Goal: Information Seeking & Learning: Learn about a topic

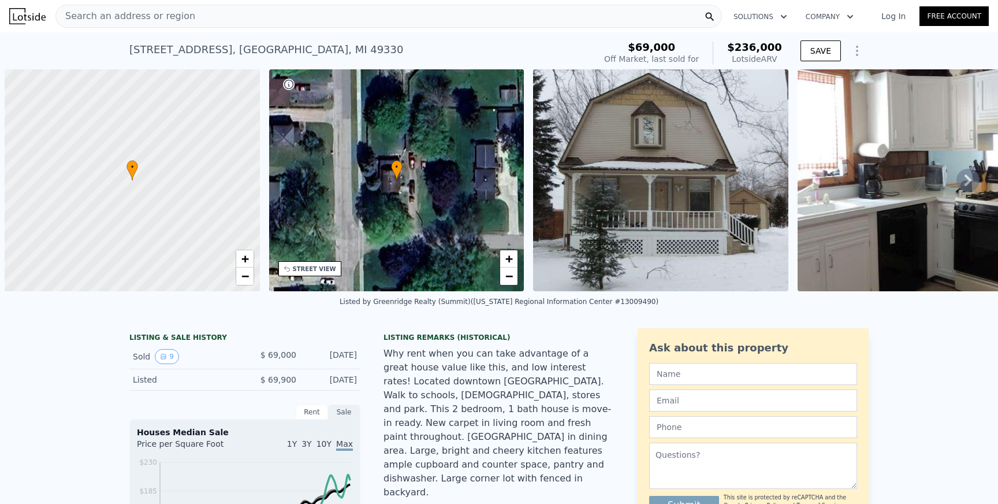
scroll to position [0, 5]
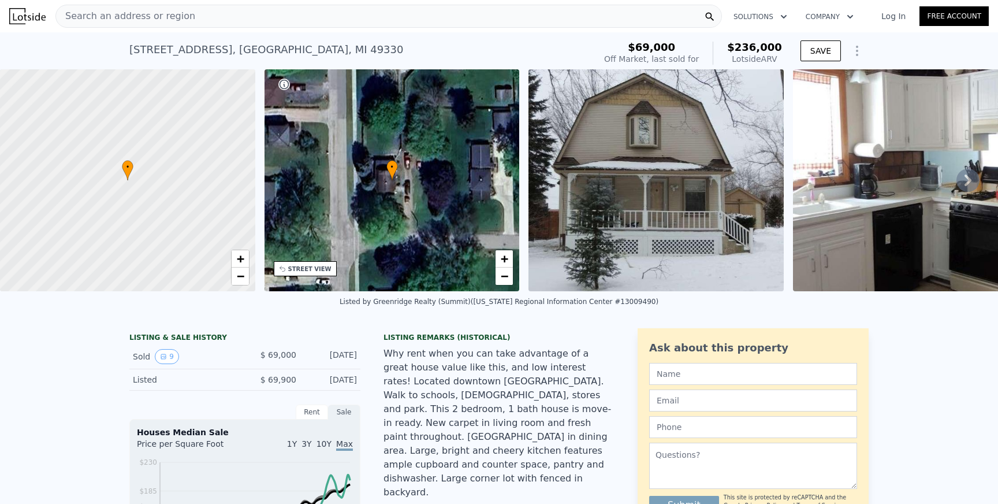
click at [224, 18] on div "Search an address or region" at bounding box center [388, 16] width 667 height 23
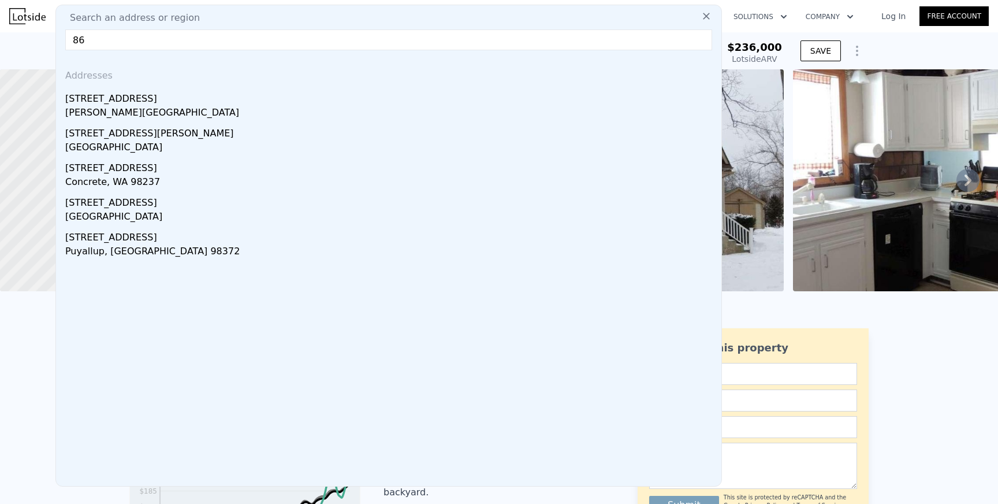
type input "8"
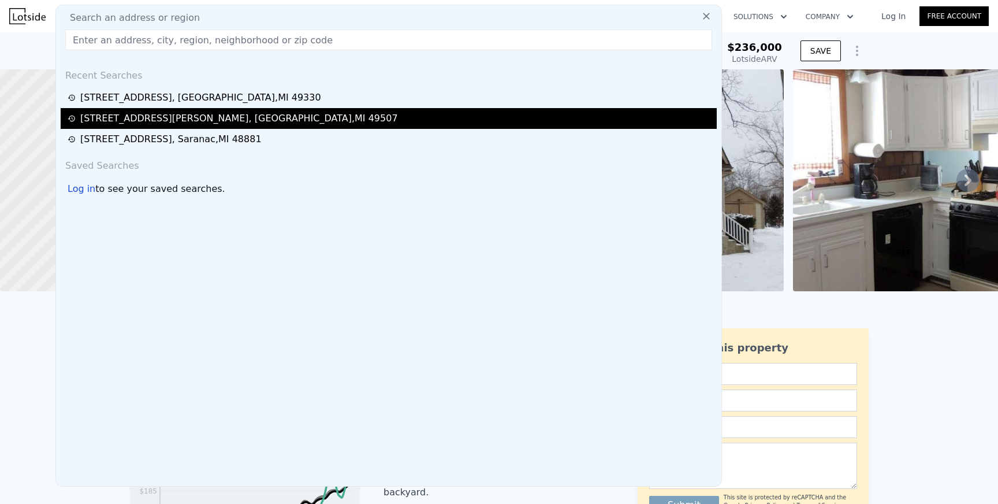
click at [360, 120] on div "[STREET_ADDRESS][PERSON_NAME]" at bounding box center [391, 118] width 646 height 14
type input "808"
type input "1494"
type input "3484.8"
type input "6534"
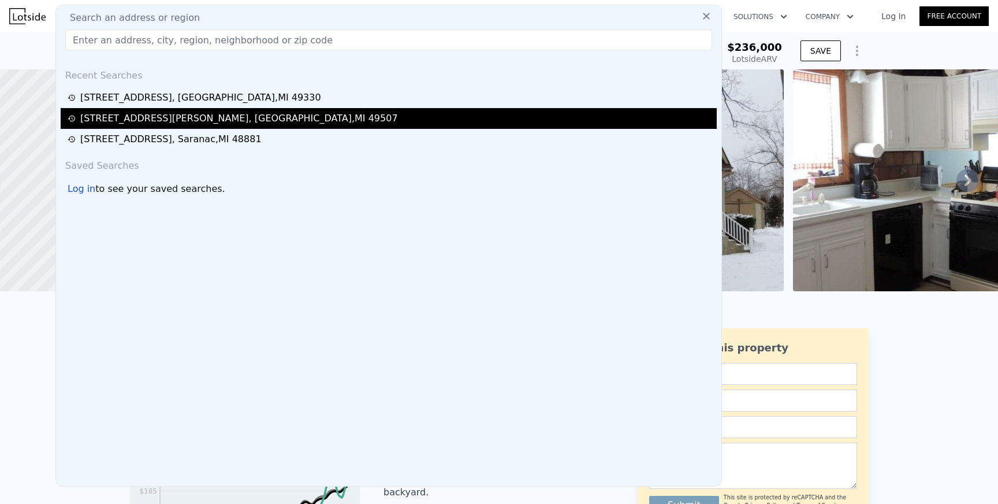
type input "$ 242,000"
type input "$ 30,002"
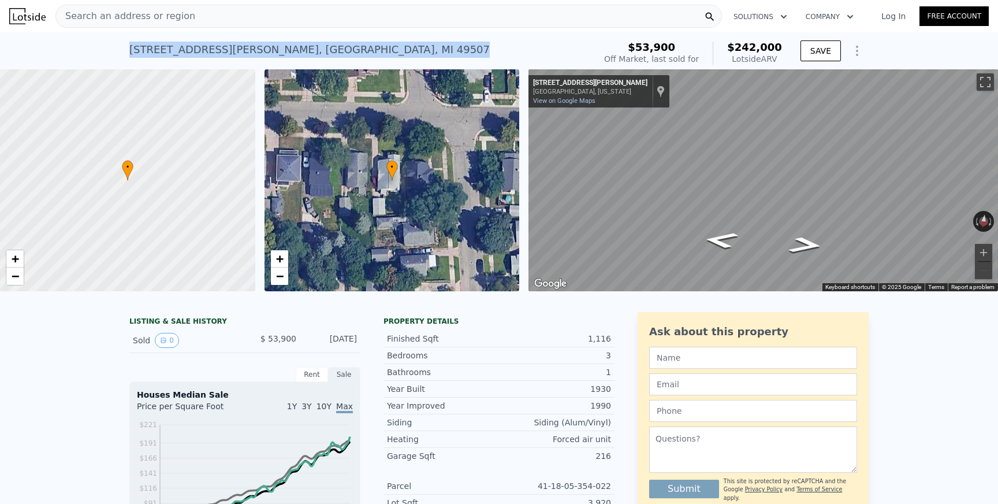
drag, startPoint x: 129, startPoint y: 51, endPoint x: 337, endPoint y: 59, distance: 207.6
click at [337, 59] on div "[STREET_ADDRESS][PERSON_NAME] Sold [DATE] for $53,900 (~ARV $242k )" at bounding box center [359, 53] width 461 height 32
copy div "[STREET_ADDRESS][PERSON_NAME]"
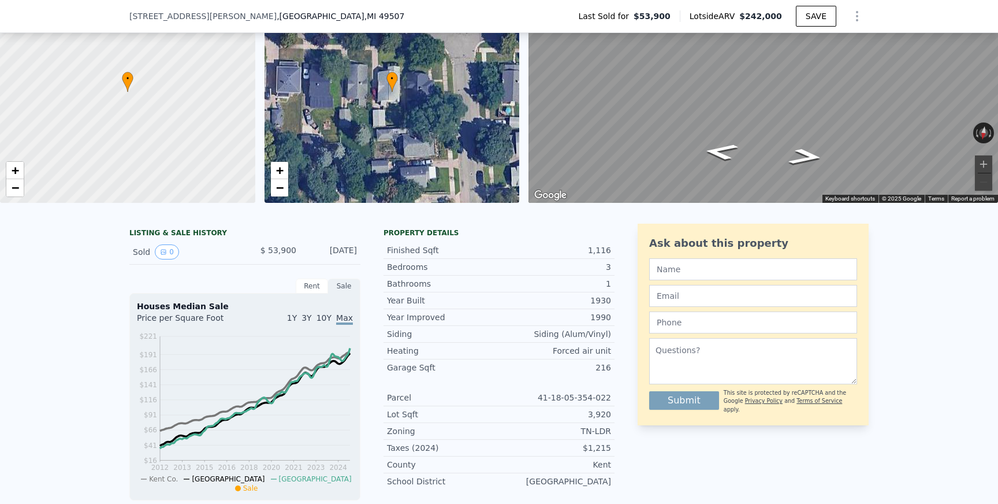
scroll to position [84, 0]
